Goal: Information Seeking & Learning: Learn about a topic

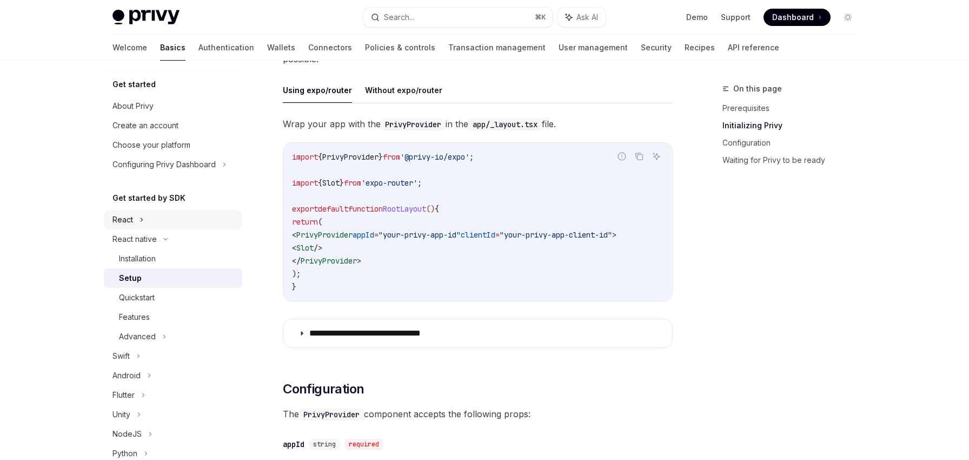
click at [180, 229] on div "React" at bounding box center [173, 219] width 138 height 19
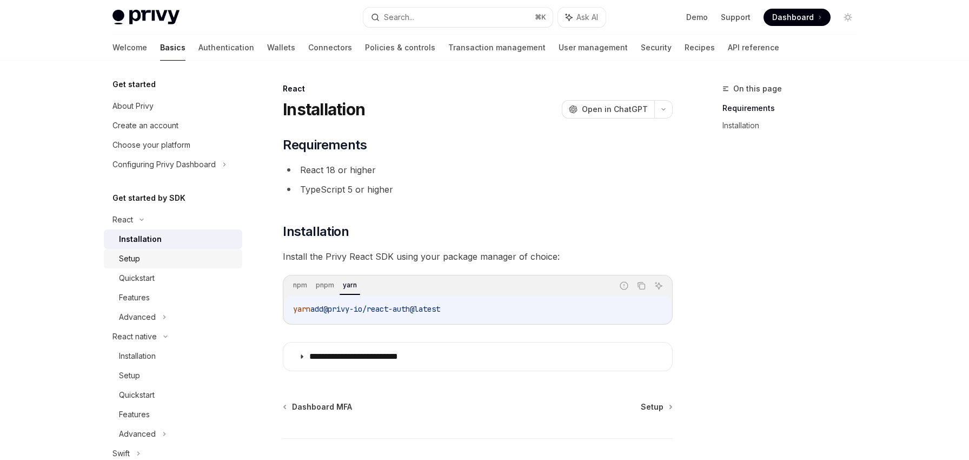
click at [178, 252] on link "Setup" at bounding box center [173, 258] width 138 height 19
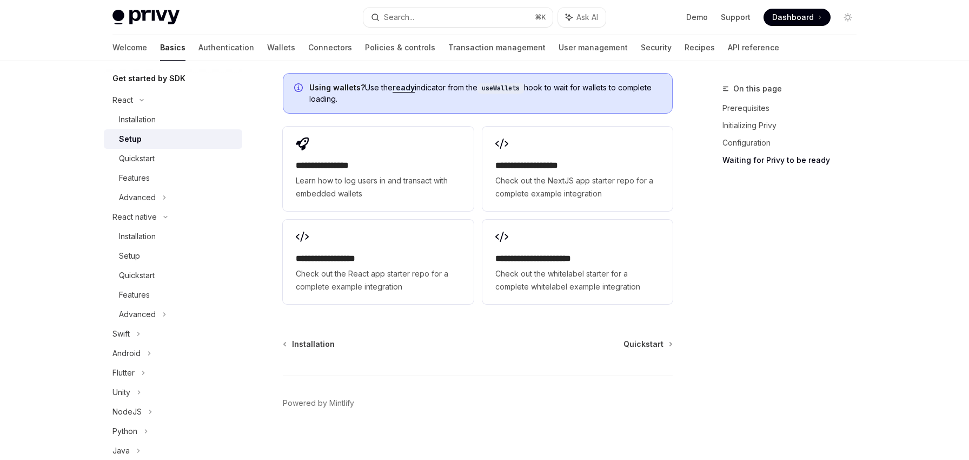
scroll to position [1402, 0]
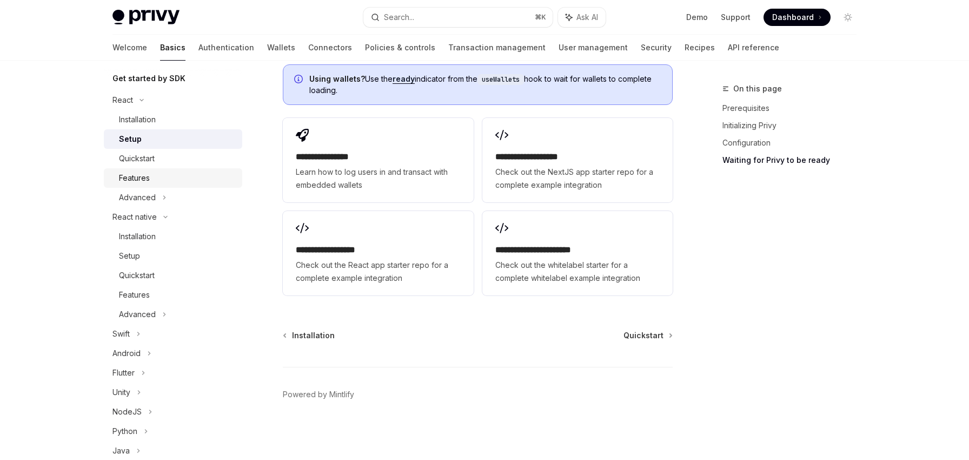
click at [210, 175] on div "Features" at bounding box center [177, 177] width 117 height 13
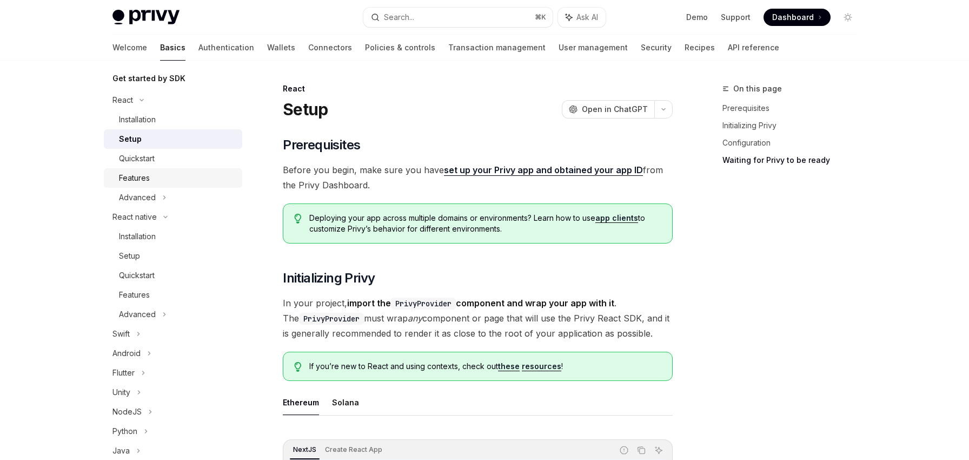
type textarea "*"
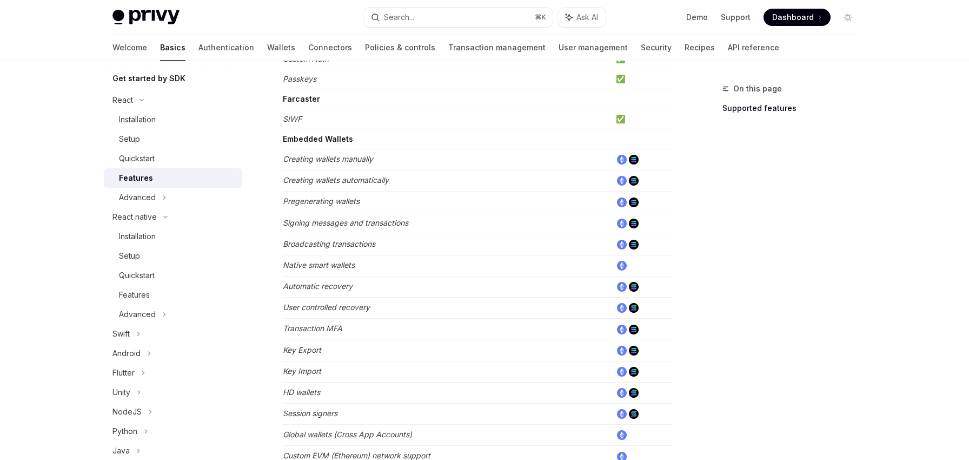
scroll to position [649, 0]
